Goal: Task Accomplishment & Management: Manage account settings

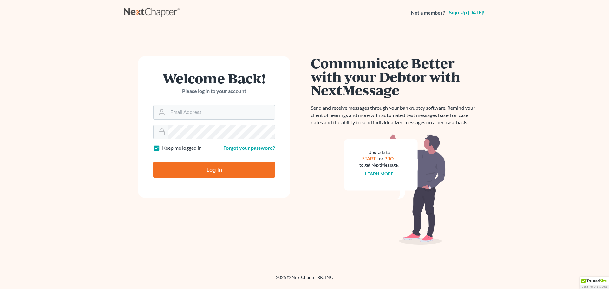
type input "legal@svdpsp.org"
click at [163, 130] on icon at bounding box center [161, 130] width 3 height 3
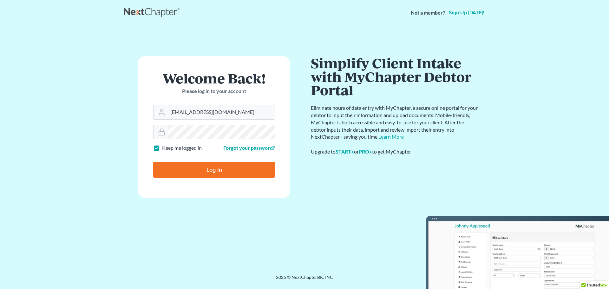
click at [181, 164] on input "Log In" at bounding box center [214, 170] width 122 height 16
type input "Thinking..."
type input "[EMAIL_ADDRESS][DOMAIN_NAME]"
click at [208, 170] on input "Log In" at bounding box center [214, 170] width 122 height 16
type input "Thinking..."
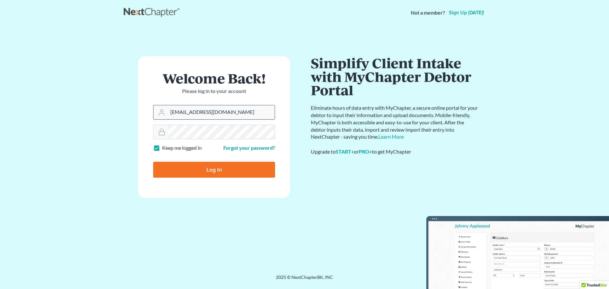
click at [207, 116] on input "legal@svdpsp.org" at bounding box center [221, 112] width 107 height 14
click at [216, 113] on input "legal@svdpsp.org" at bounding box center [221, 112] width 107 height 14
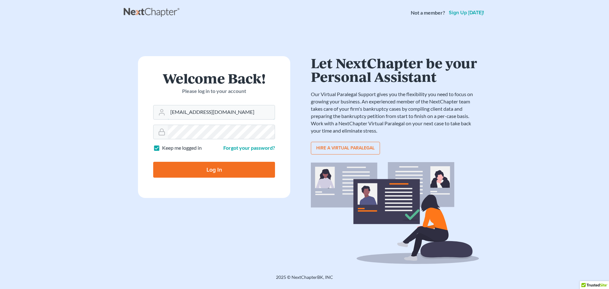
type input "[EMAIL_ADDRESS][DOMAIN_NAME]"
click at [212, 171] on input "Log In" at bounding box center [214, 170] width 122 height 16
type input "Thinking..."
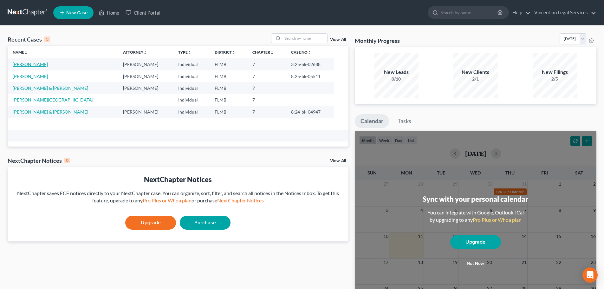
click at [35, 64] on link "[PERSON_NAME]" at bounding box center [30, 64] width 35 height 5
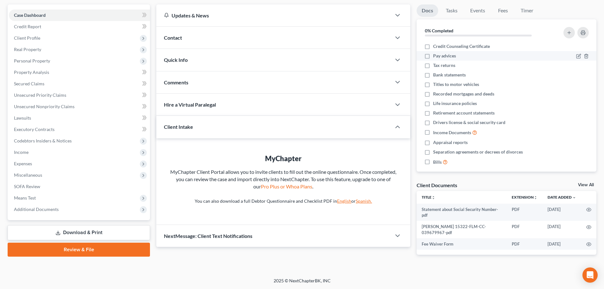
click at [444, 55] on span "Pay advices" at bounding box center [444, 56] width 23 height 6
click at [440, 55] on input "Pay advices" at bounding box center [438, 55] width 4 height 4
click at [444, 55] on span "Pay advices" at bounding box center [444, 56] width 23 height 6
click at [440, 55] on input "Pay advices" at bounding box center [438, 55] width 4 height 4
checkbox input "false"
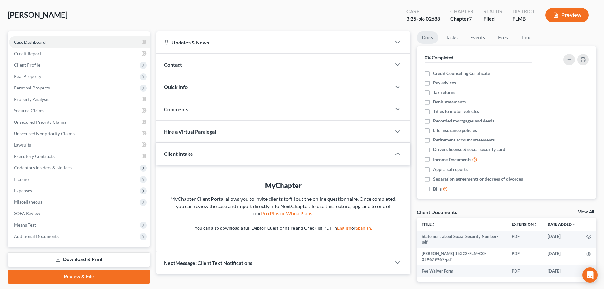
scroll to position [56, 0]
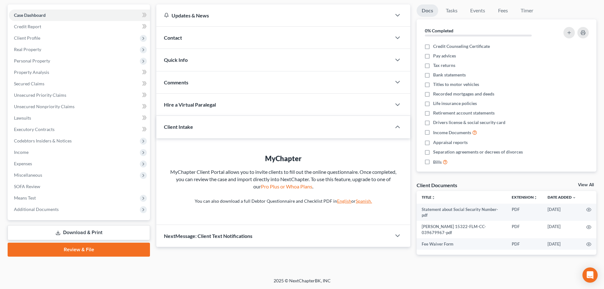
click at [586, 186] on link "View All" at bounding box center [586, 185] width 16 height 4
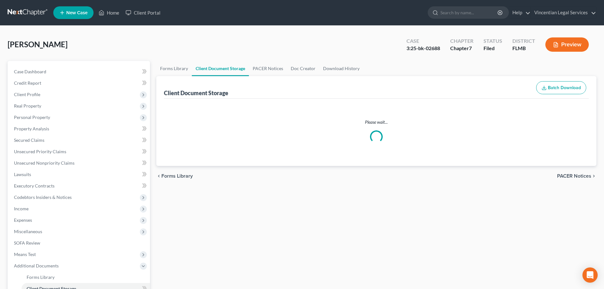
select select "9"
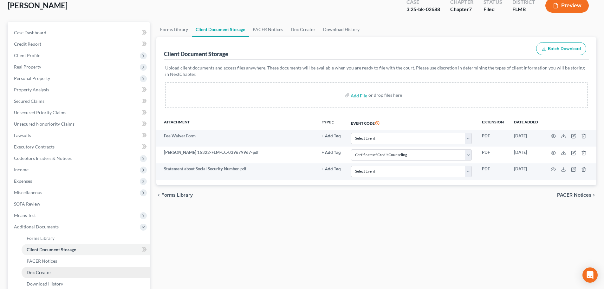
scroll to position [95, 0]
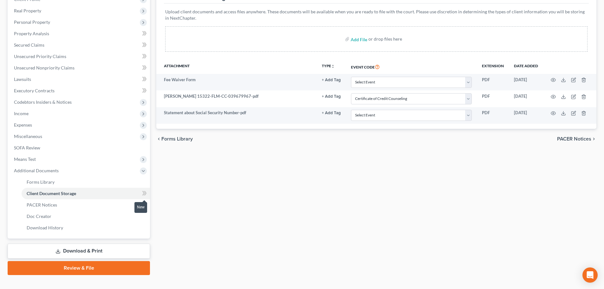
click at [142, 193] on icon at bounding box center [144, 193] width 5 height 8
click at [145, 194] on icon at bounding box center [144, 193] width 5 height 8
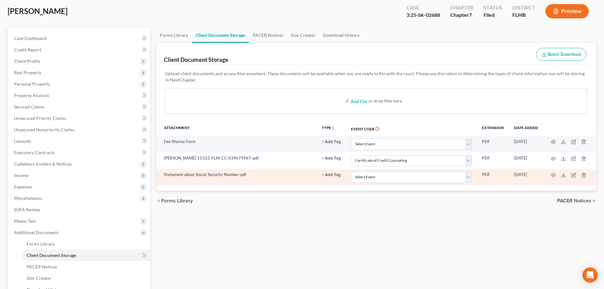
scroll to position [0, 0]
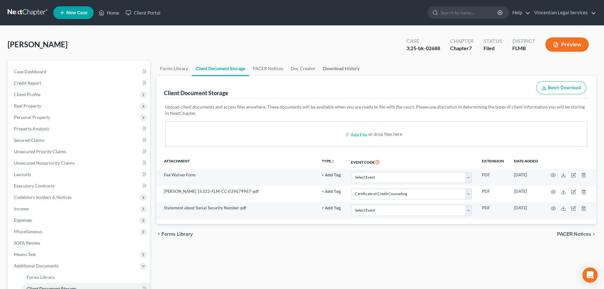
click at [331, 70] on link "Download History" at bounding box center [341, 68] width 44 height 15
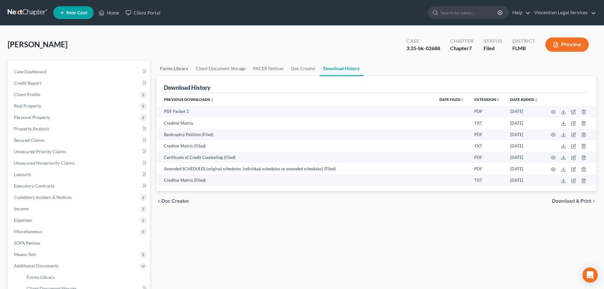
click at [166, 69] on link "Forms Library" at bounding box center [174, 68] width 36 height 15
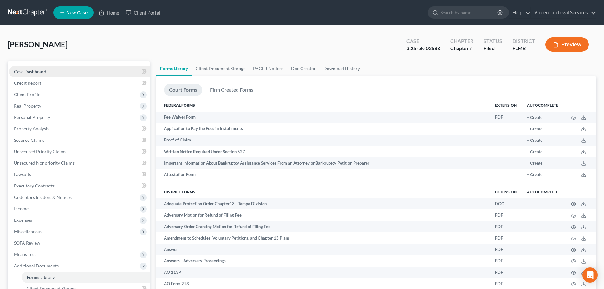
click at [28, 70] on span "Case Dashboard" at bounding box center [30, 71] width 32 height 5
